Goal: Task Accomplishment & Management: Complete application form

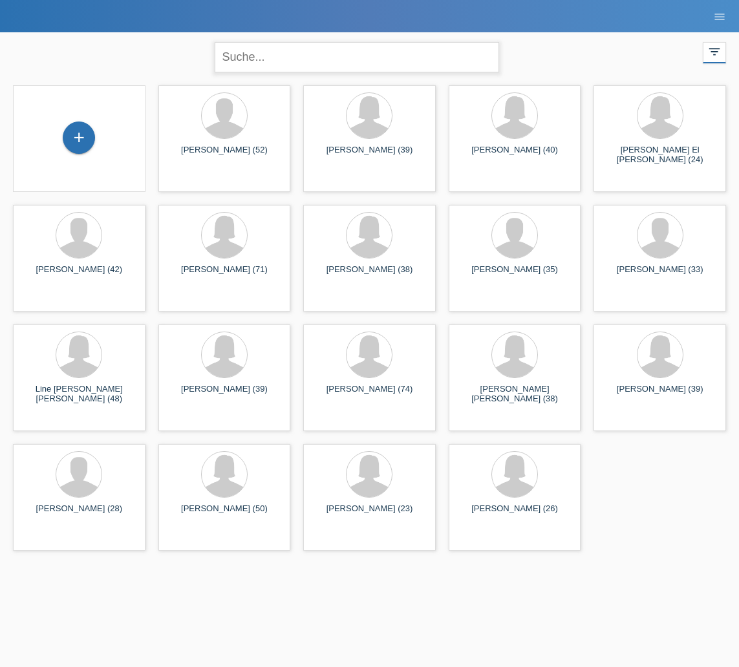
click at [255, 60] on input "text" at bounding box center [357, 57] width 284 height 30
type input "[PERSON_NAME]"
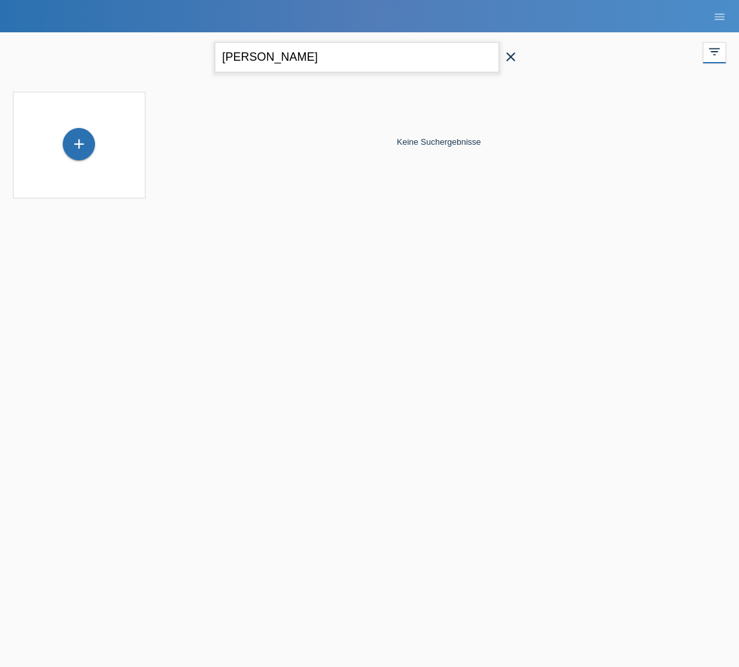
scroll to position [0, 1]
click at [506, 63] on icon "close" at bounding box center [511, 57] width 16 height 16
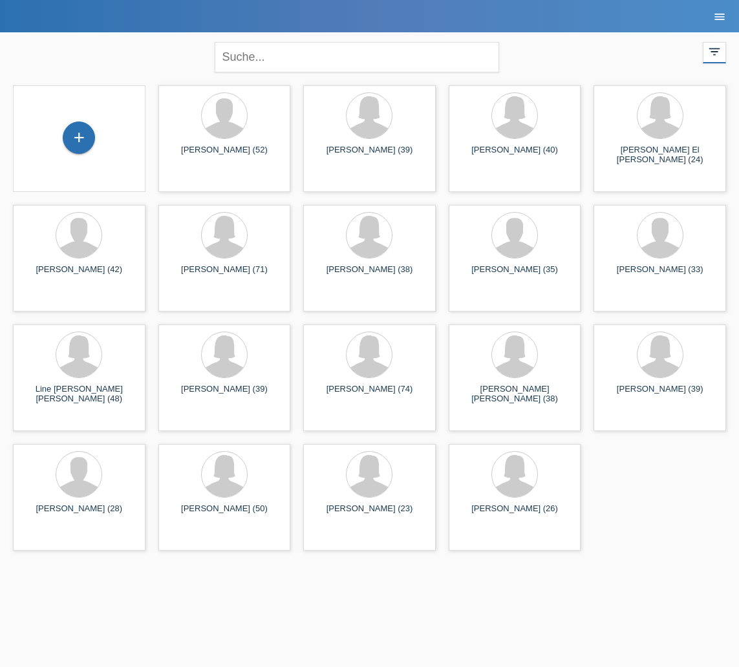
click at [720, 19] on icon "menu" at bounding box center [719, 16] width 13 height 13
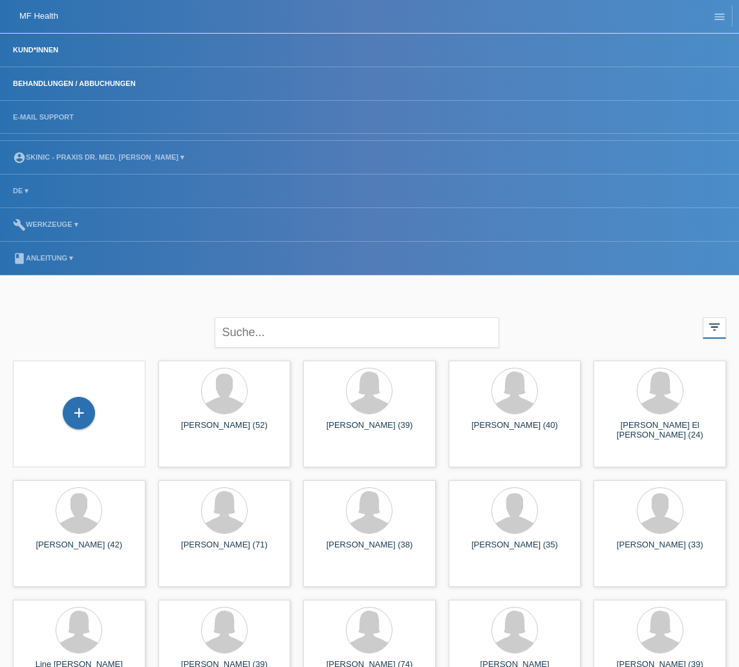
click at [47, 82] on link "Behandlungen / Abbuchungen" at bounding box center [74, 84] width 136 height 8
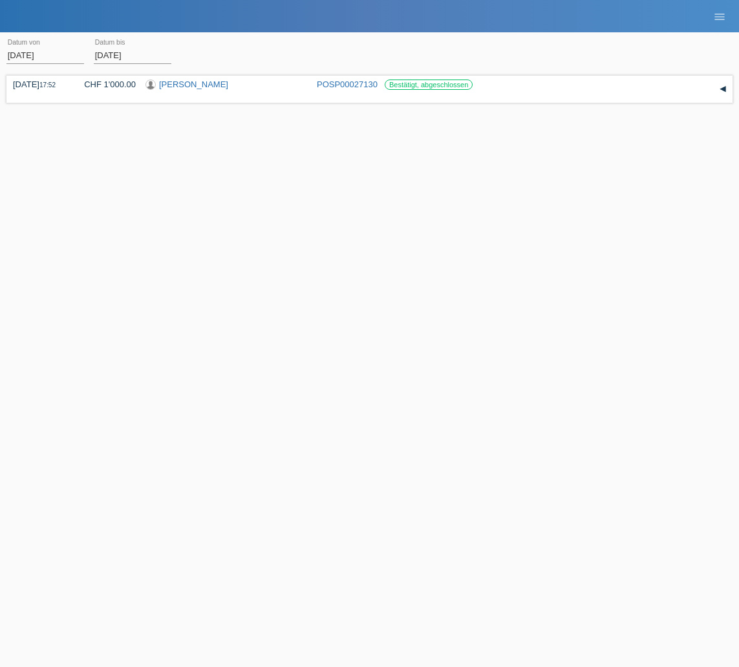
click at [54, 54] on body "MF Health Kund*innen Behandlungen / Abbuchungen E-Mail Support menu account_cir…" at bounding box center [369, 120] width 739 height 163
click at [48, 58] on body "MF Health Kund*innen Behandlungen / Abbuchungen E-Mail Support menu account_cir…" at bounding box center [369, 120] width 739 height 163
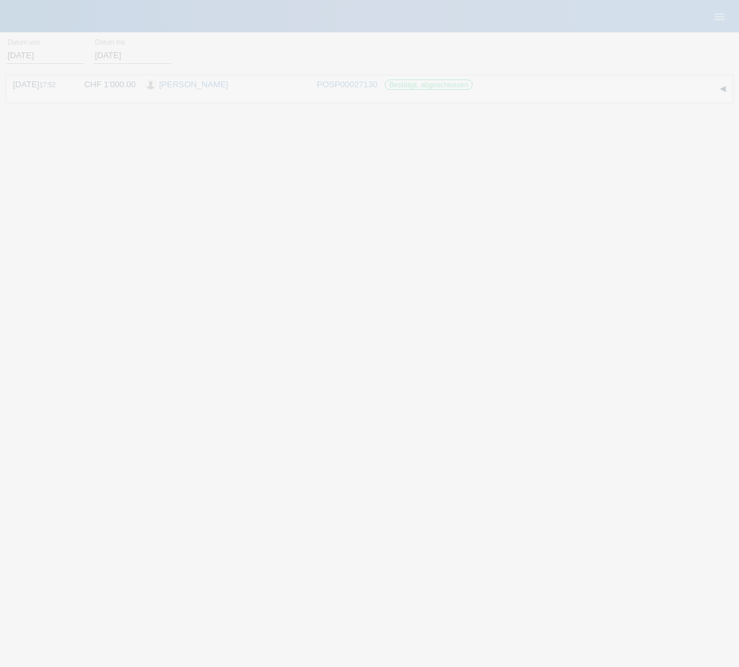
click at [48, 58] on div at bounding box center [369, 333] width 739 height 667
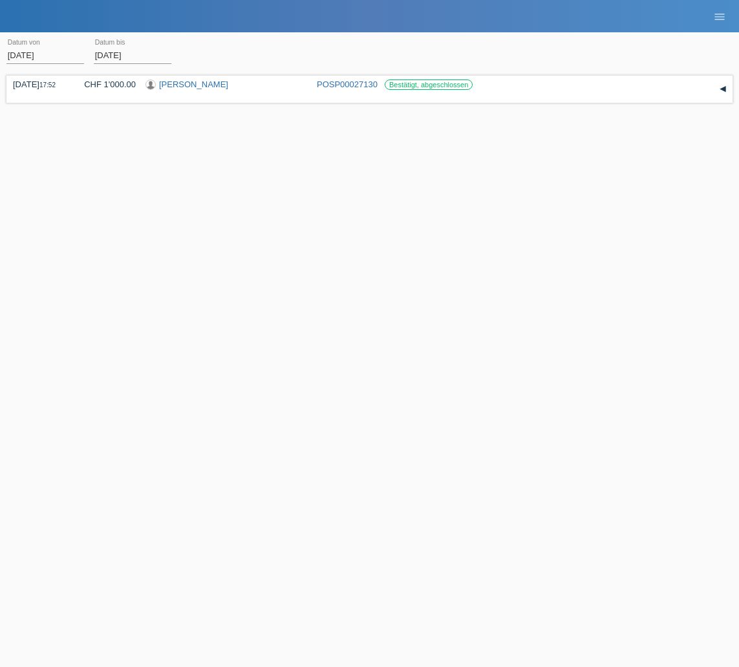
click at [59, 57] on input "01.09.2025" at bounding box center [45, 55] width 78 height 16
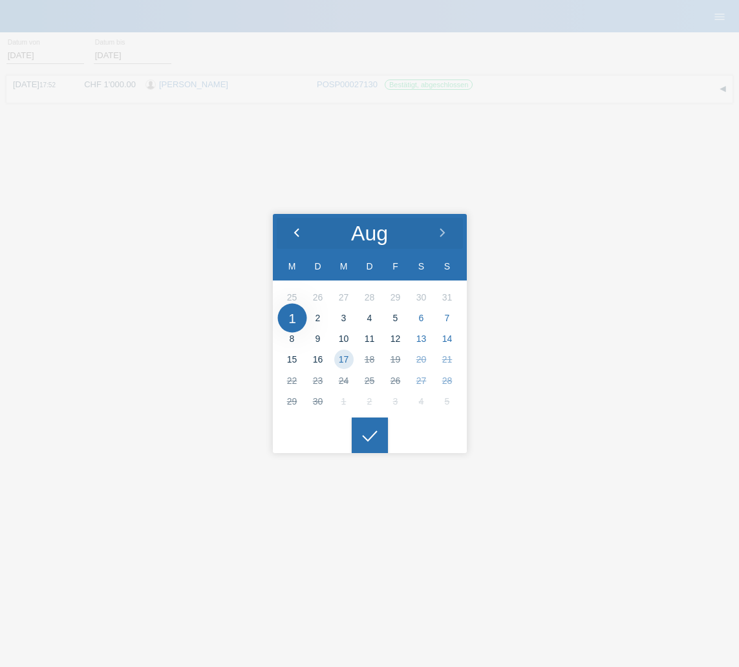
click at [290, 240] on div at bounding box center [297, 233] width 48 height 39
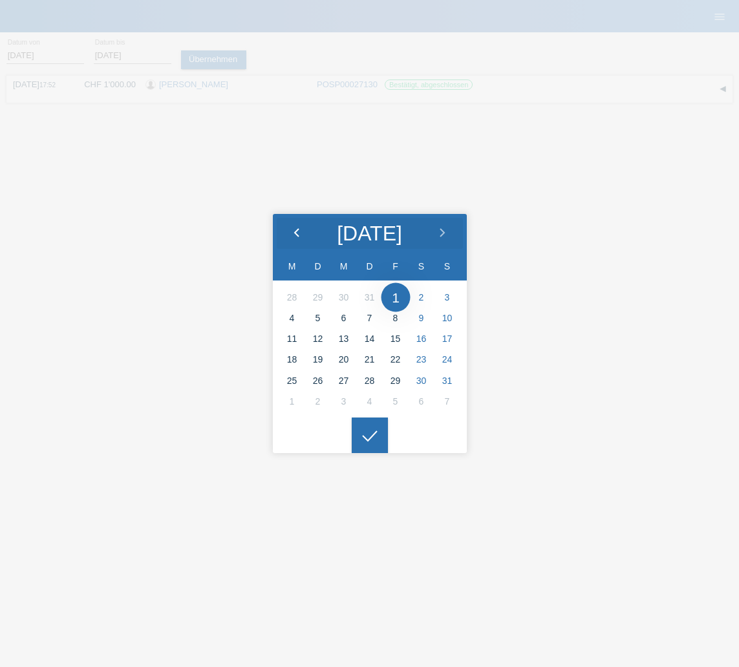
click at [290, 240] on div at bounding box center [297, 233] width 48 height 39
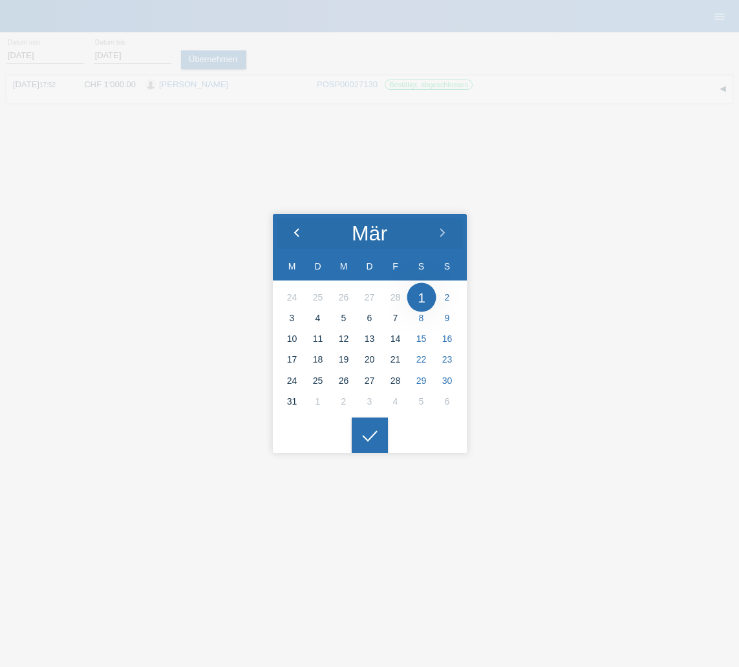
click at [290, 240] on div at bounding box center [297, 233] width 48 height 39
type input "28.02.2025"
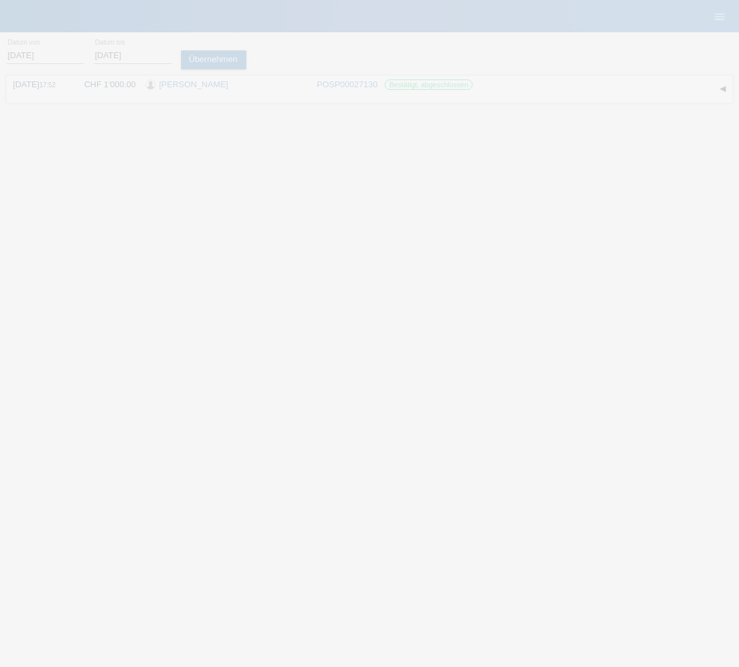
click at [359, 433] on div at bounding box center [370, 436] width 36 height 36
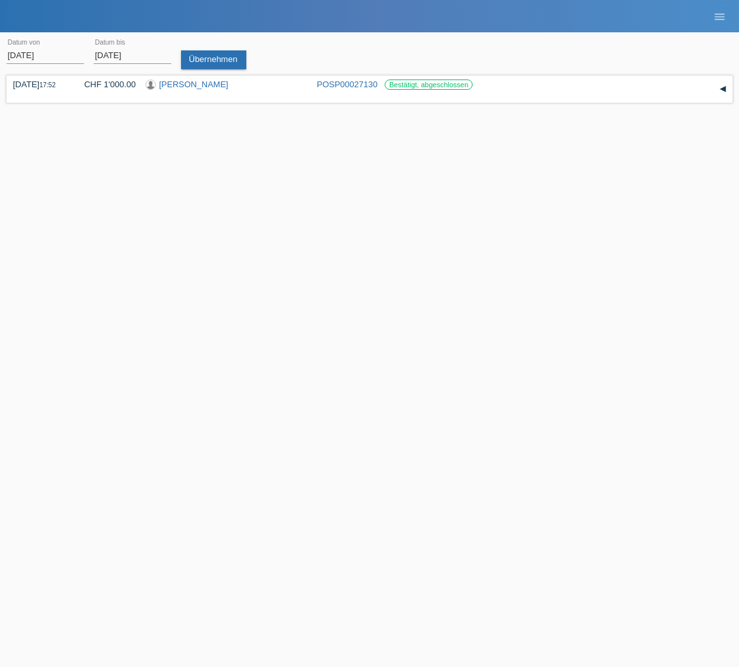
click at [116, 50] on input "17.09.2025" at bounding box center [133, 55] width 78 height 16
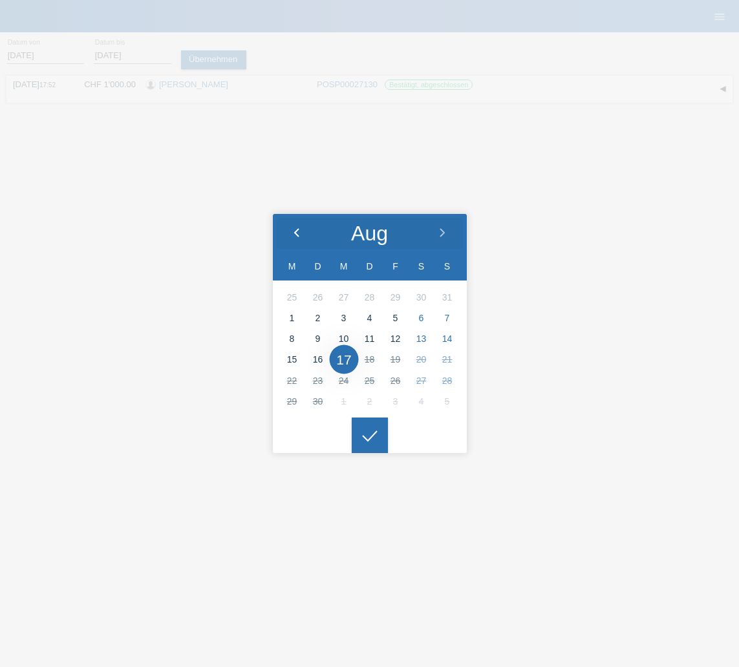
click at [299, 238] on icon at bounding box center [297, 233] width 10 height 10
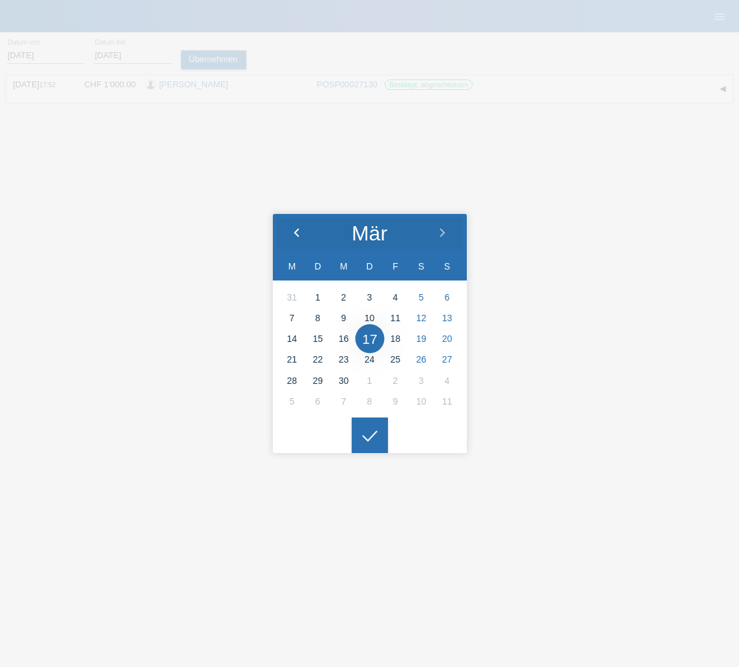
click at [299, 238] on icon at bounding box center [297, 233] width 10 height 10
click at [445, 231] on icon at bounding box center [442, 233] width 10 height 10
type input "28.03.2025"
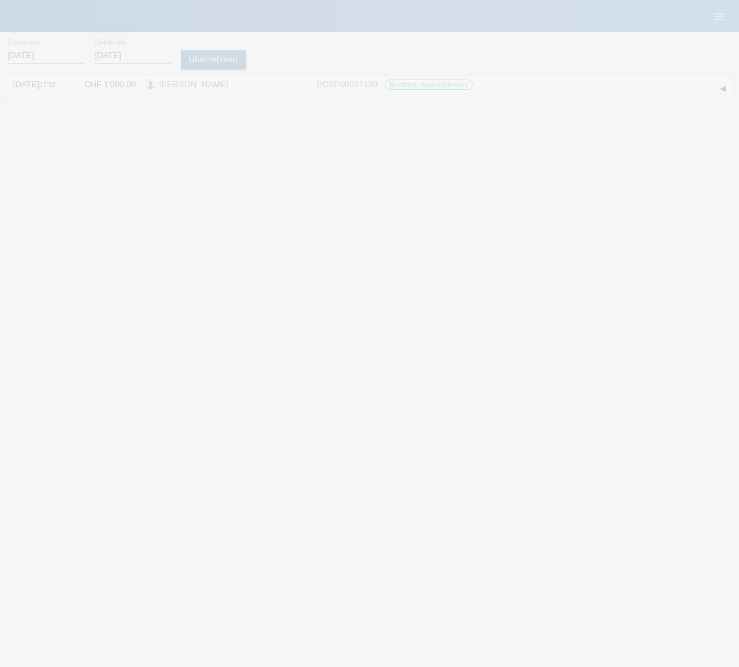
click at [374, 431] on icon at bounding box center [369, 437] width 21 height 12
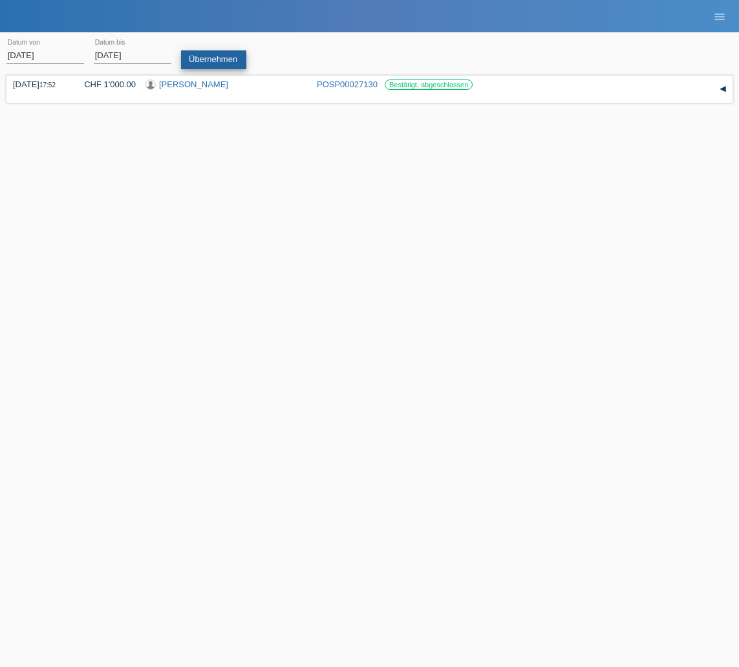
click at [226, 58] on link "Übernehmen" at bounding box center [213, 59] width 65 height 19
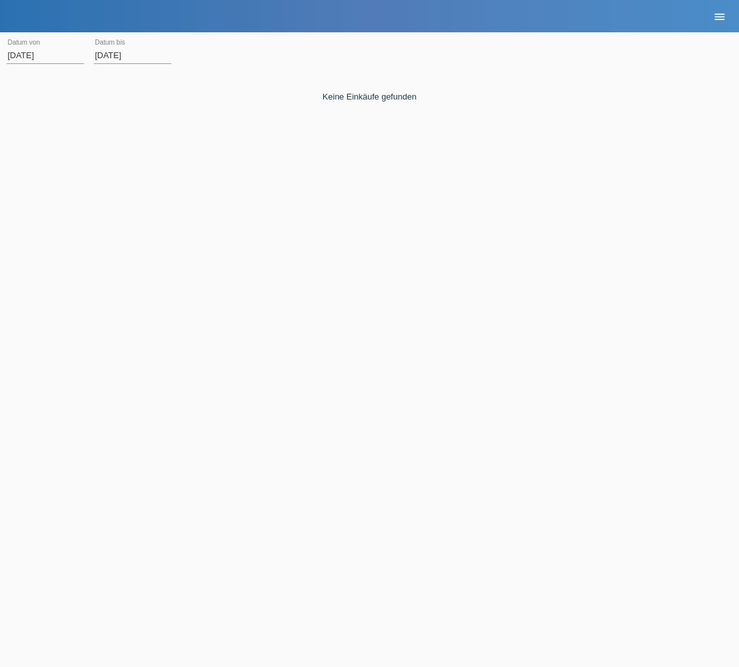
click at [707, 17] on link "menu" at bounding box center [720, 16] width 26 height 8
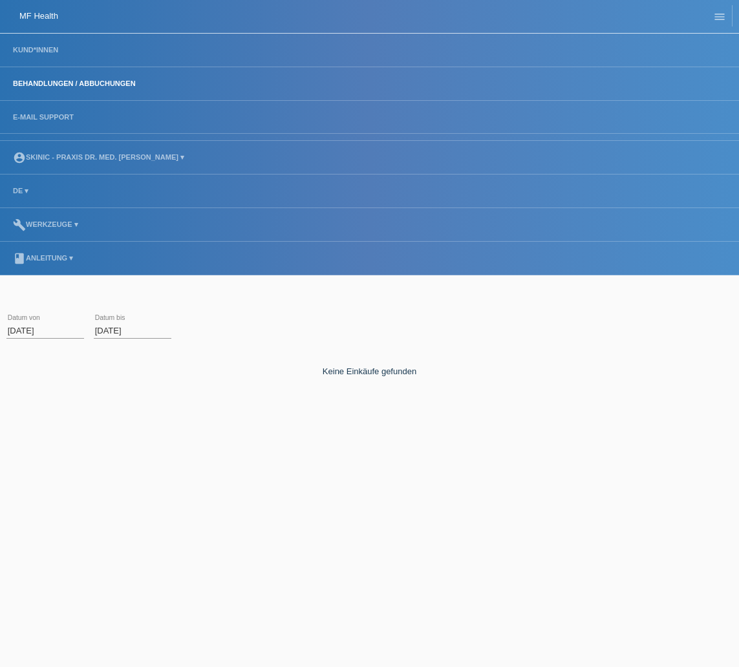
click at [79, 160] on li "account_circle SKINIC - Praxis Dr. med. Dan Iselin ▾" at bounding box center [369, 158] width 739 height 34
click at [83, 156] on link "account_circle SKINIC - Praxis Dr. med. Dan Iselin ▾" at bounding box center [98, 157] width 184 height 8
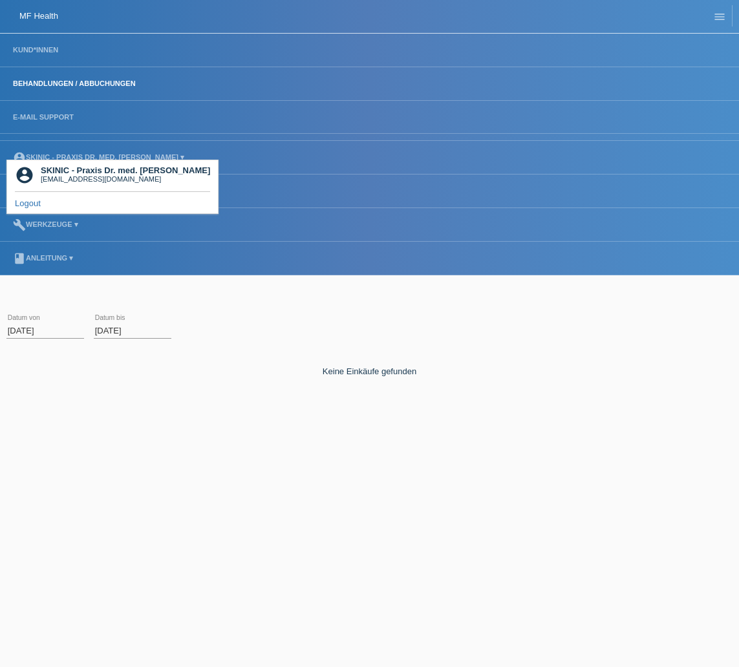
click at [80, 103] on li "E-Mail Support" at bounding box center [369, 118] width 739 height 34
click at [34, 43] on li "Kund*innen" at bounding box center [369, 51] width 739 height 34
click at [35, 48] on link "Kund*innen" at bounding box center [35, 50] width 58 height 8
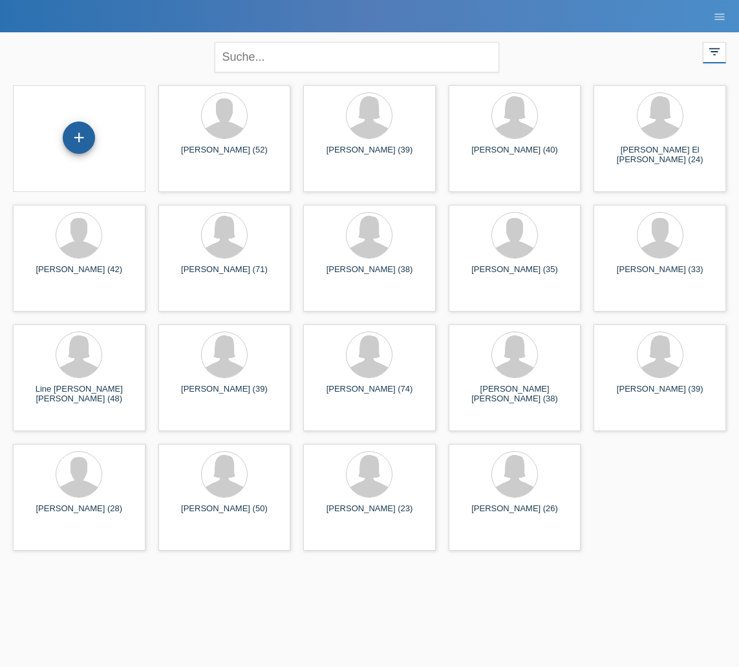
click at [81, 133] on div "+" at bounding box center [79, 138] width 32 height 32
click at [124, 57] on div "close filter_list view_module Alle Kund*innen anzeigen star Markierte [PERSON_N…" at bounding box center [369, 55] width 726 height 47
click at [616, 500] on div "+ [PERSON_NAME] (52) launch Anzeigen launch" at bounding box center [369, 318] width 726 height 478
click at [239, 63] on input "text" at bounding box center [357, 57] width 284 height 30
click at [188, 49] on div "close filter_list view_module Alle Kund*innen anzeigen star Markierte Kund*inne…" at bounding box center [369, 55] width 726 height 47
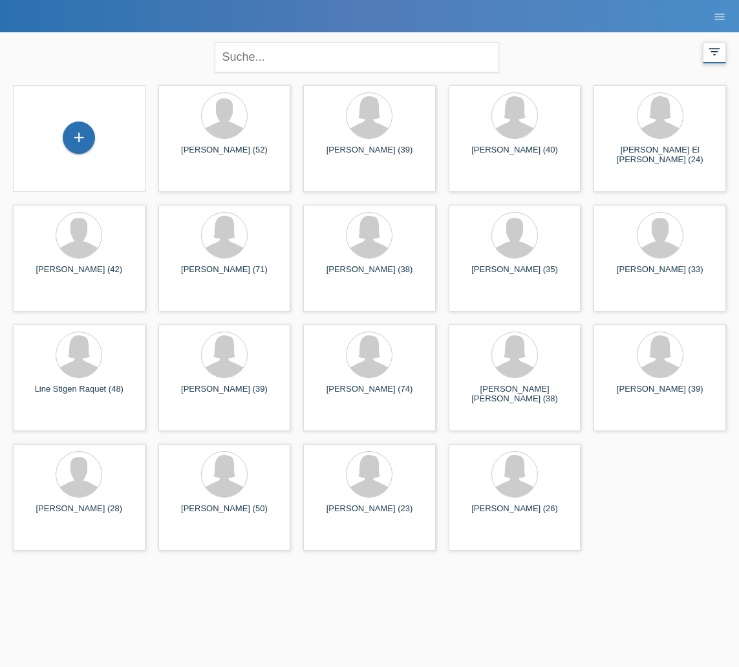
click at [723, 50] on div "filter_list" at bounding box center [714, 52] width 23 height 21
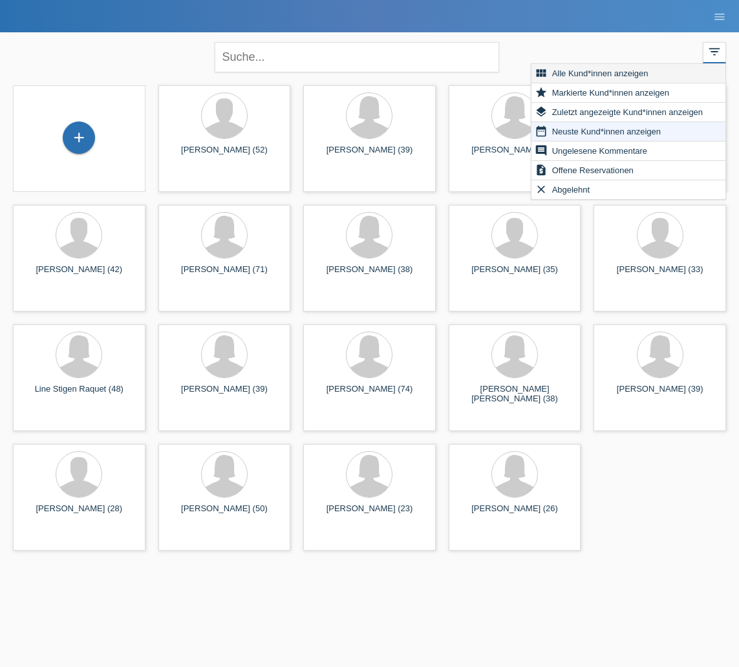
click at [590, 74] on span "Alle Kund*innen anzeigen" at bounding box center [600, 73] width 100 height 16
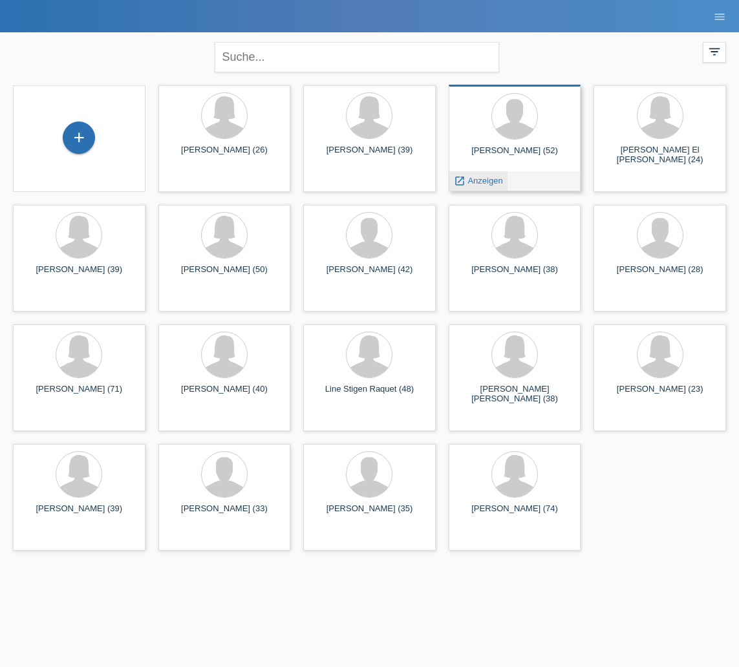
click at [469, 177] on span "Anzeigen" at bounding box center [484, 181] width 35 height 10
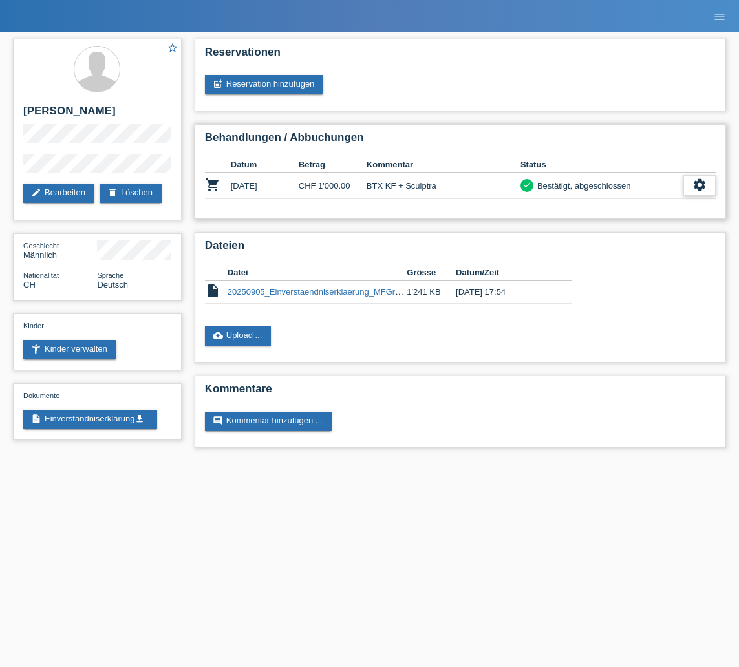
click at [697, 188] on icon "settings" at bounding box center [699, 185] width 14 height 14
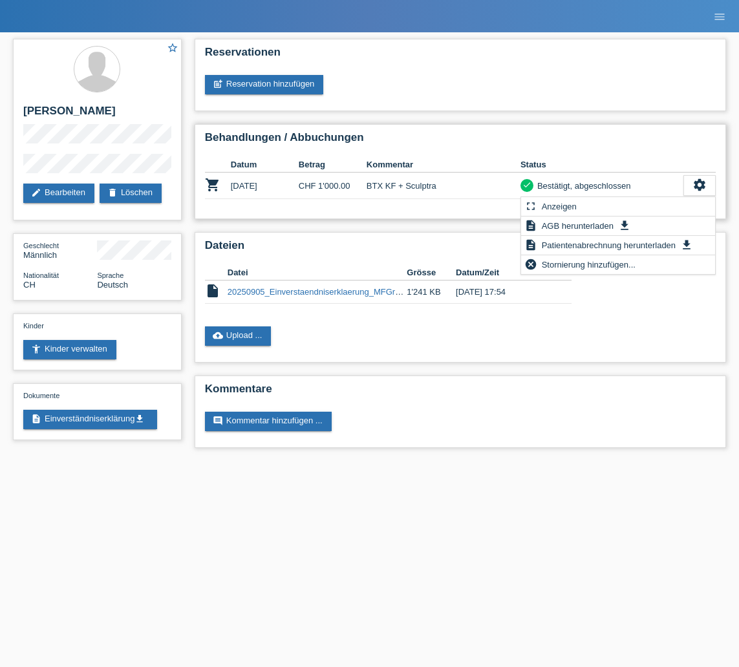
click at [674, 145] on h2 "Behandlungen / Abbuchungen" at bounding box center [460, 140] width 511 height 19
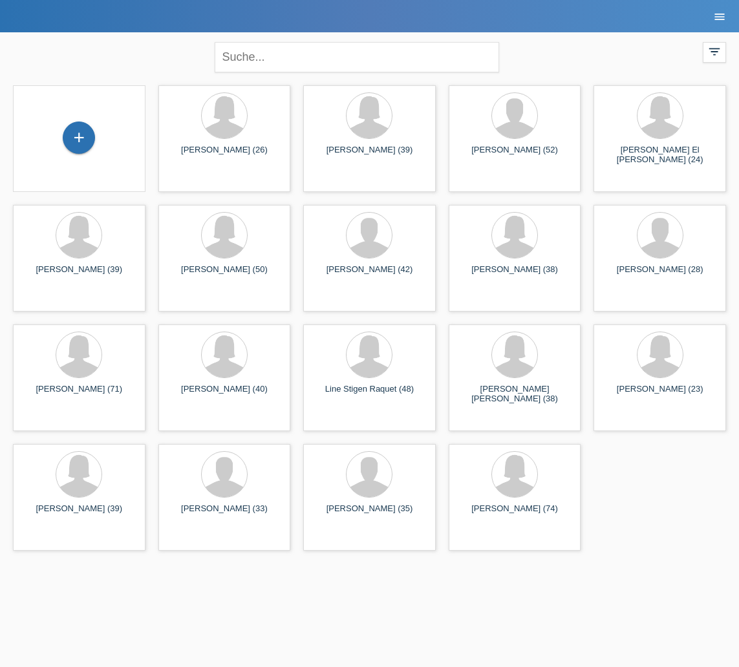
click at [721, 16] on icon "menu" at bounding box center [719, 16] width 13 height 13
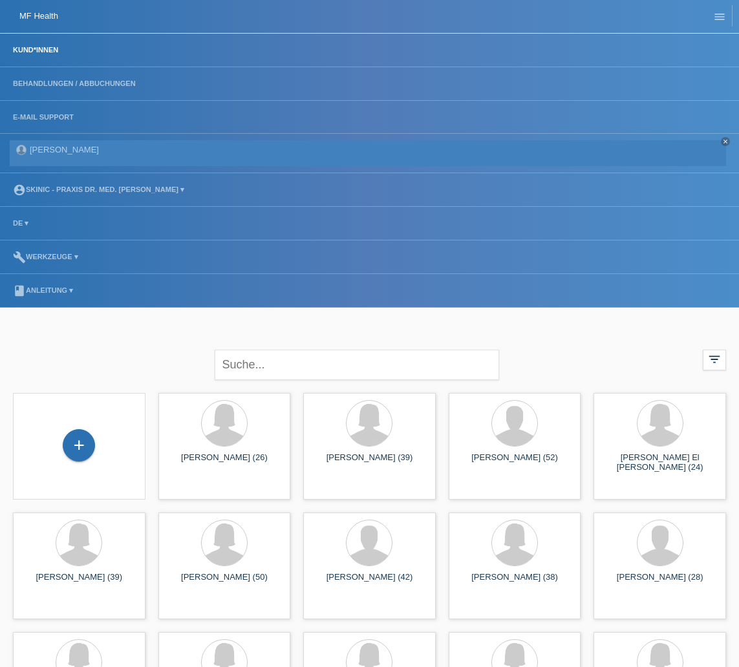
click at [62, 78] on li "Behandlungen / Abbuchungen" at bounding box center [369, 84] width 739 height 34
click at [62, 82] on link "Behandlungen / Abbuchungen" at bounding box center [74, 84] width 136 height 8
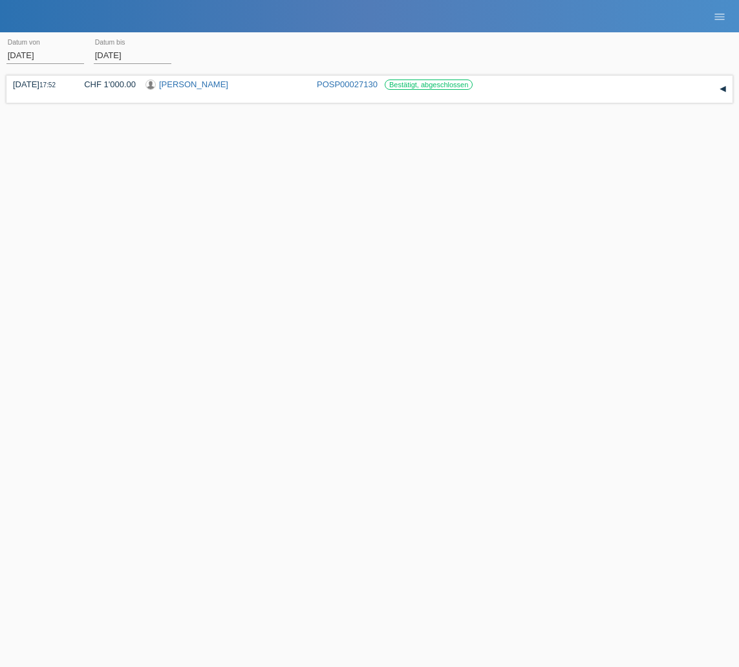
click at [27, 10] on nav "MF Health Kund*innen Behandlungen / Abbuchungen E-Mail Support Marc Egger close…" at bounding box center [369, 16] width 739 height 32
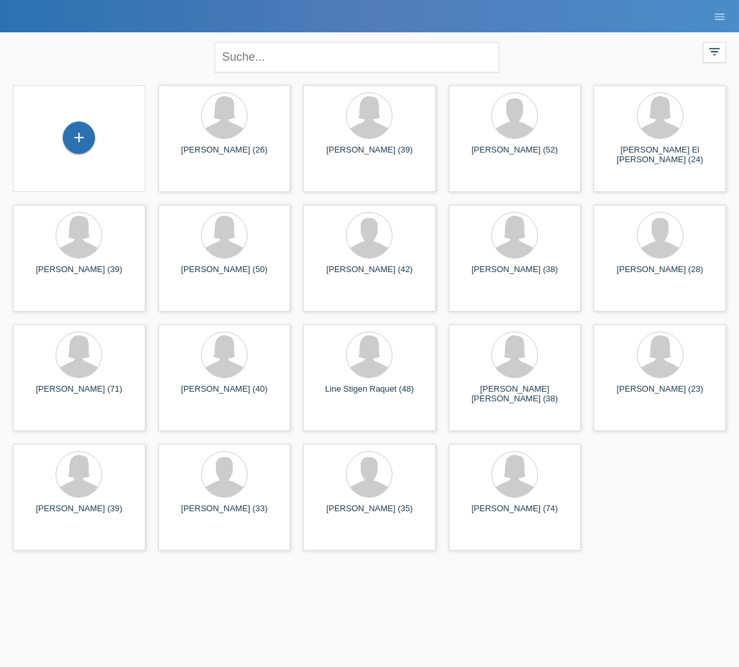
click at [91, 159] on div "+" at bounding box center [79, 138] width 133 height 107
click at [87, 138] on div "+" at bounding box center [79, 138] width 32 height 32
click at [711, 54] on icon "filter_list" at bounding box center [714, 52] width 14 height 14
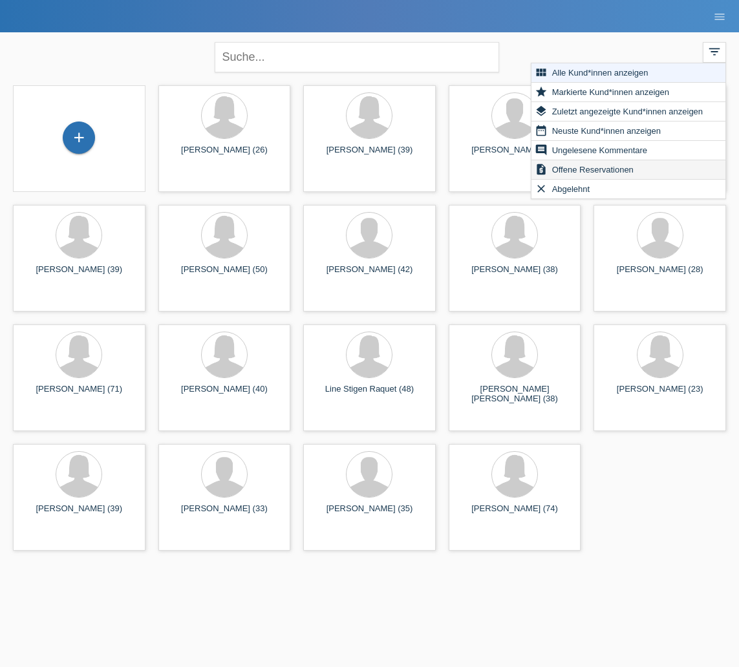
click at [603, 169] on span "Offene Reservationen" at bounding box center [592, 170] width 85 height 16
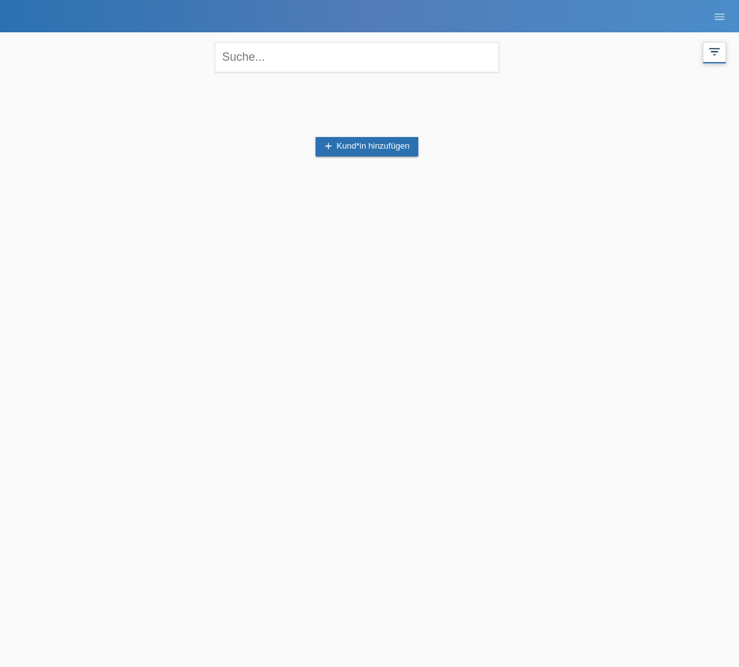
click at [720, 53] on icon "filter_list" at bounding box center [714, 52] width 14 height 14
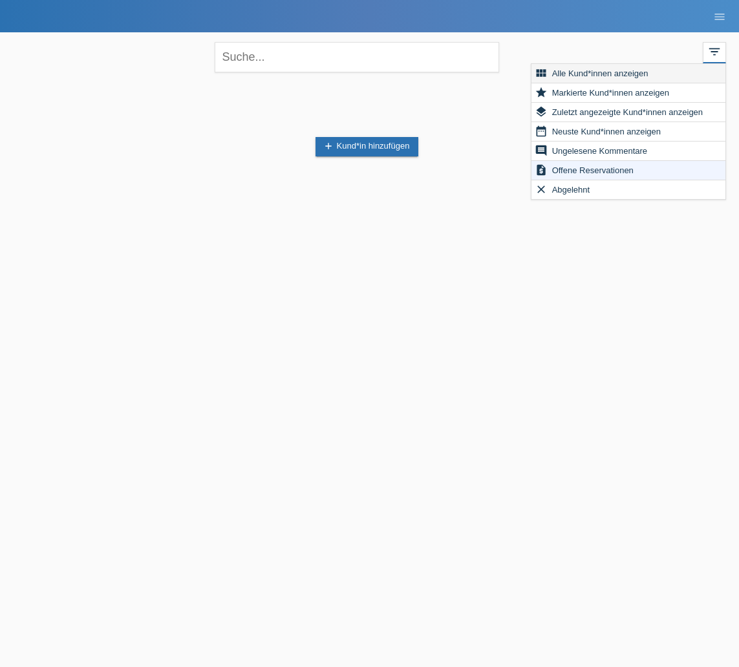
click at [650, 78] on div "view_module Alle Kund*innen anzeigen" at bounding box center [628, 73] width 194 height 19
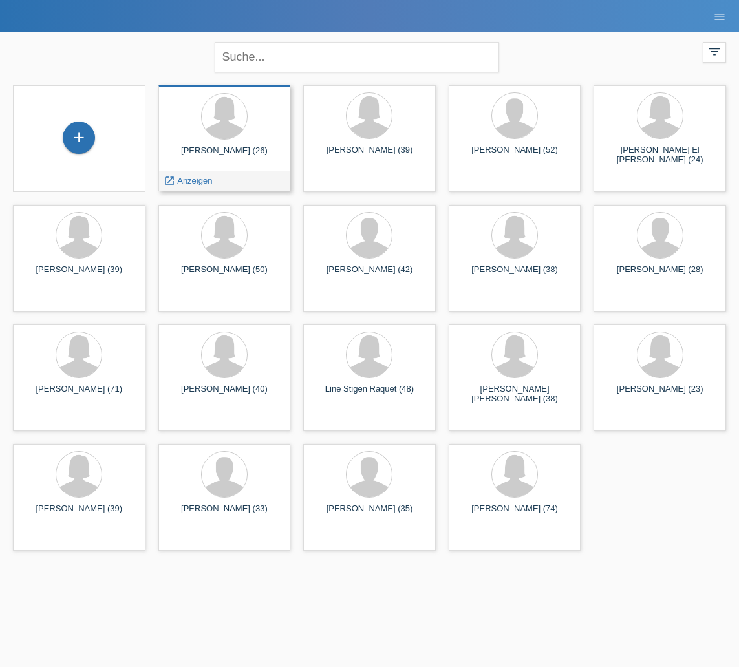
click at [205, 139] on div at bounding box center [225, 117] width 112 height 48
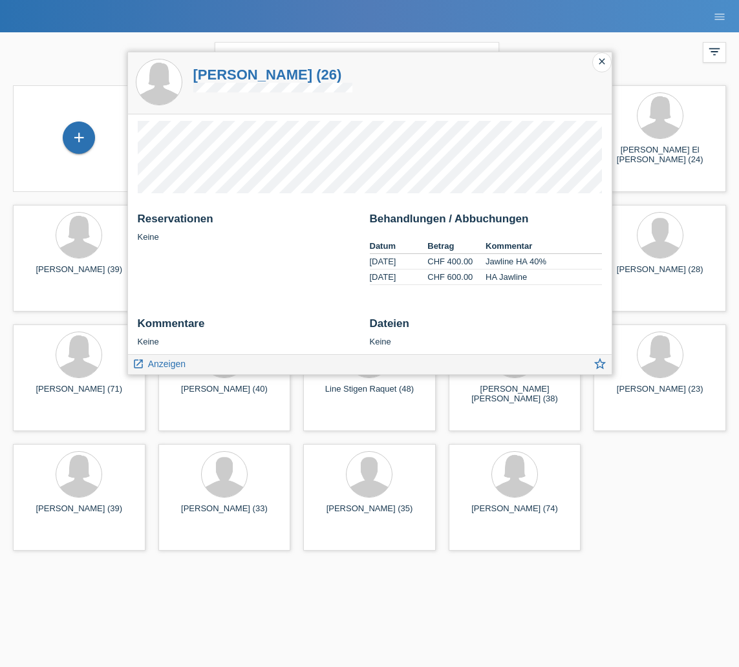
click at [601, 67] on div "close" at bounding box center [601, 62] width 19 height 20
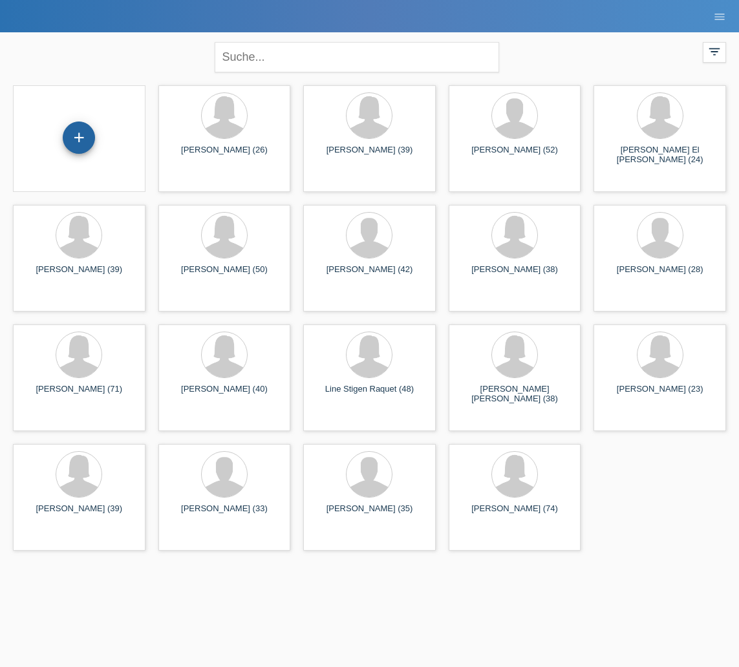
click at [82, 140] on div "+" at bounding box center [79, 138] width 32 height 32
click at [246, 54] on input "text" at bounding box center [357, 57] width 284 height 30
type input "36780550"
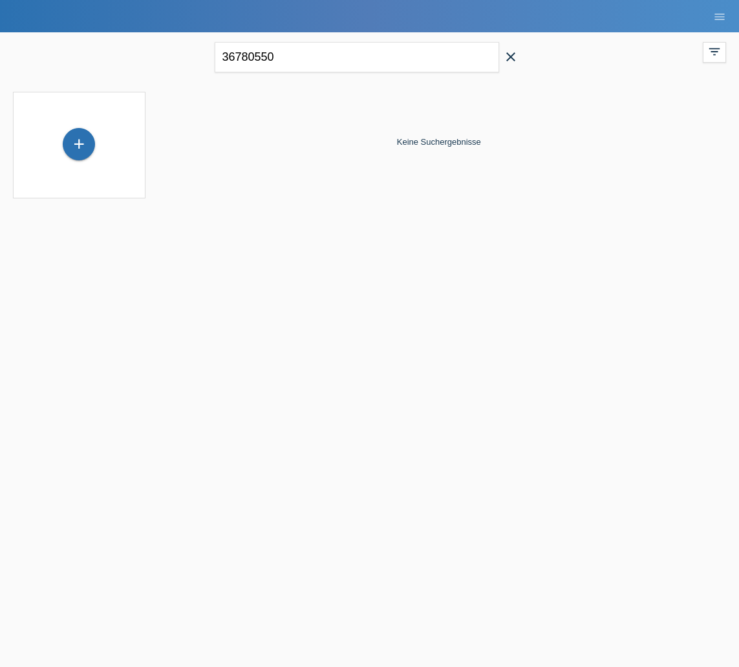
click at [510, 56] on icon "close" at bounding box center [511, 57] width 16 height 16
click at [703, 50] on div "filter_list" at bounding box center [714, 52] width 23 height 21
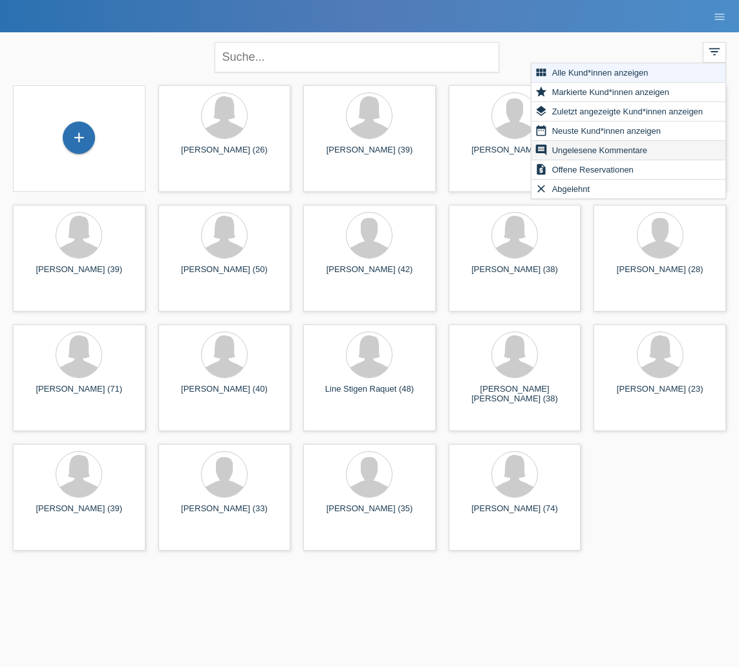
click at [617, 149] on span "Ungelesene Kommentare" at bounding box center [599, 150] width 99 height 16
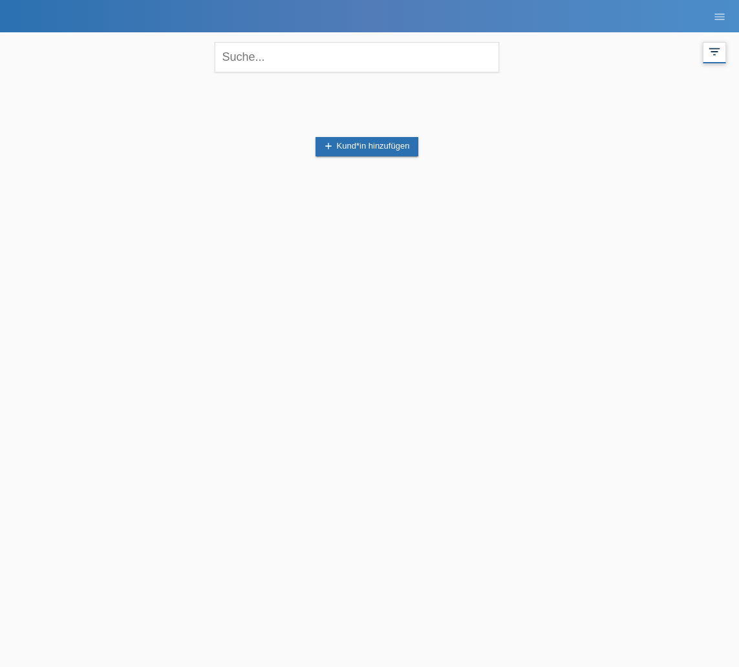
click at [715, 53] on icon "filter_list" at bounding box center [714, 52] width 14 height 14
click at [630, 76] on span "Alle Kund*innen anzeigen" at bounding box center [600, 73] width 100 height 16
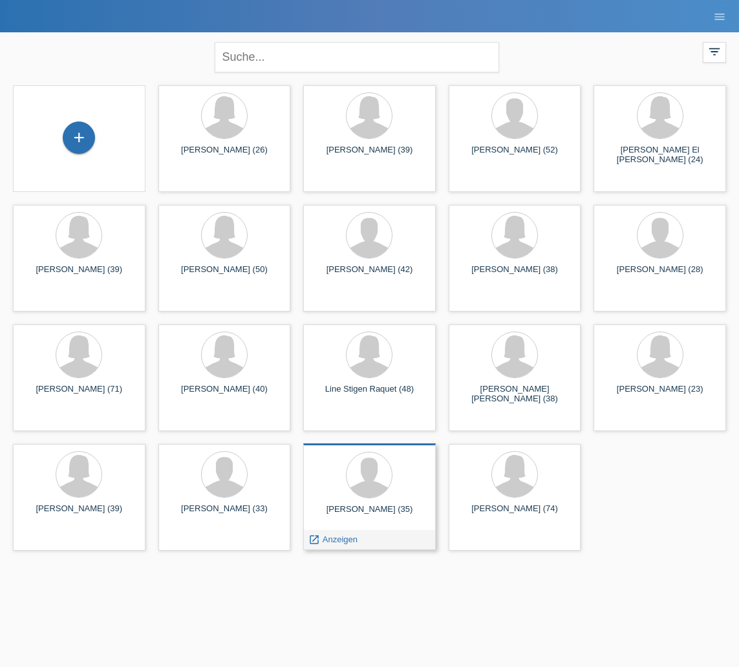
click at [414, 516] on div "[PERSON_NAME] (35)" at bounding box center [370, 514] width 112 height 21
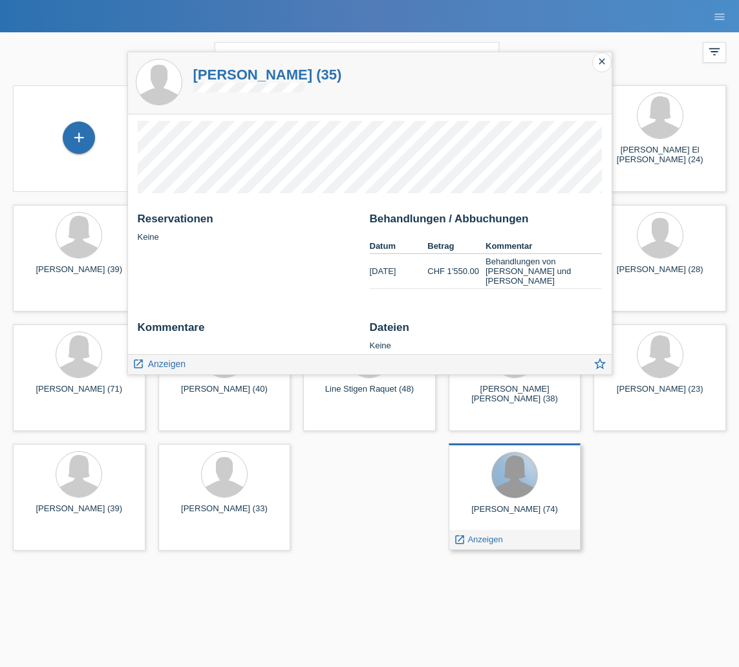
click at [525, 471] on div at bounding box center [514, 475] width 45 height 45
click at [520, 497] on div at bounding box center [514, 475] width 47 height 47
click at [604, 62] on icon "close" at bounding box center [602, 61] width 10 height 10
